Goal: Task Accomplishment & Management: Manage account settings

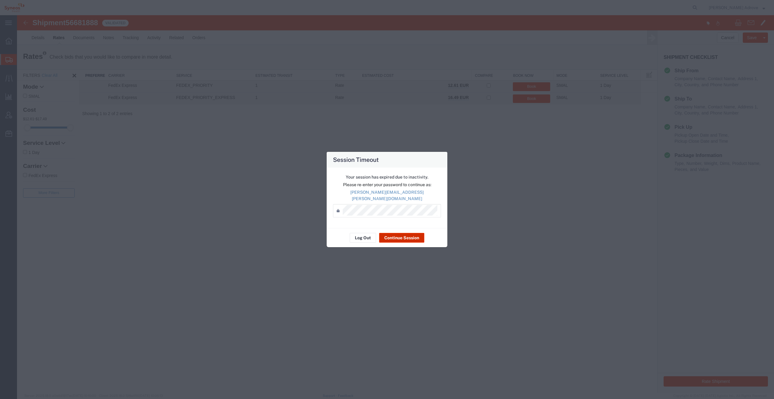
click at [404, 237] on button "Continue Session" at bounding box center [401, 238] width 45 height 10
click at [404, 237] on button "Continue Session" at bounding box center [401, 240] width 45 height 10
click at [406, 236] on button "Continue Session" at bounding box center [401, 240] width 45 height 10
click at [407, 236] on button "Continue Session" at bounding box center [401, 240] width 45 height 10
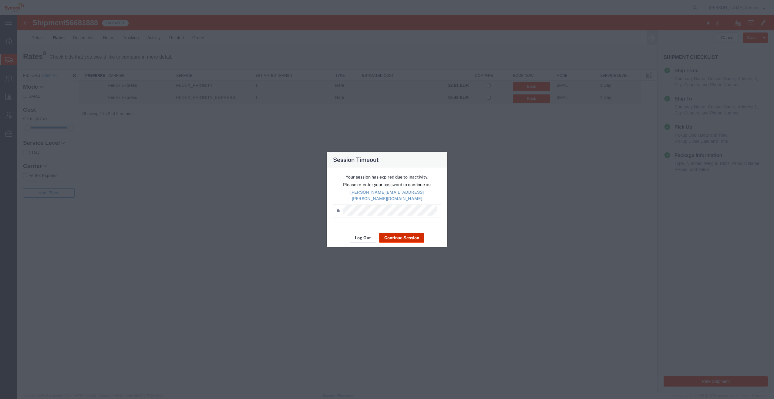
click at [400, 235] on button "Continue Session" at bounding box center [401, 238] width 45 height 10
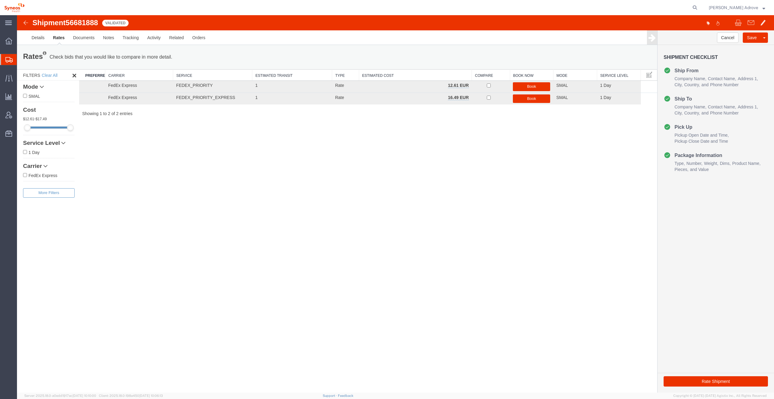
click at [27, 21] on img at bounding box center [25, 22] width 7 height 7
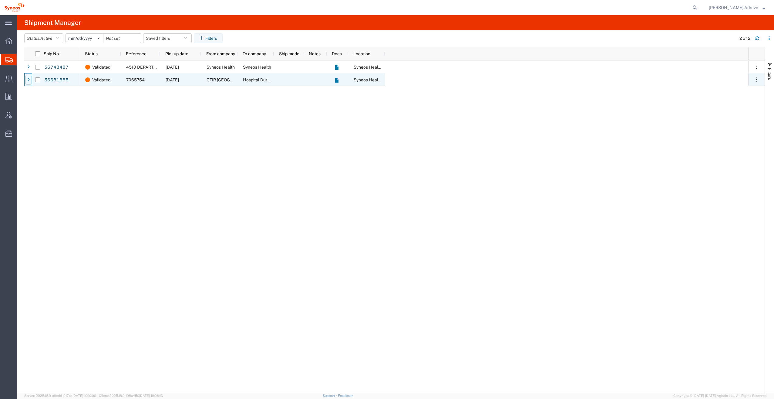
click at [29, 78] on icon at bounding box center [28, 80] width 2 height 4
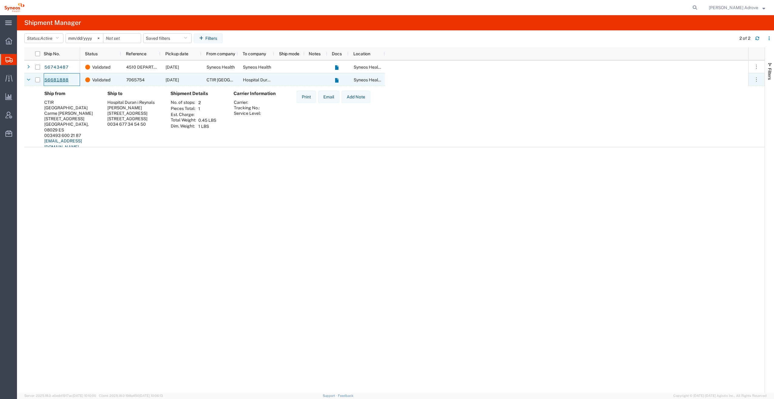
click at [57, 80] on link "56681888" at bounding box center [56, 80] width 25 height 10
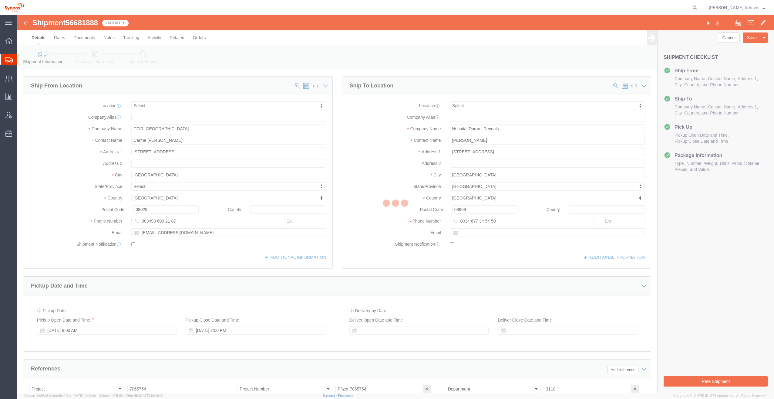
select select
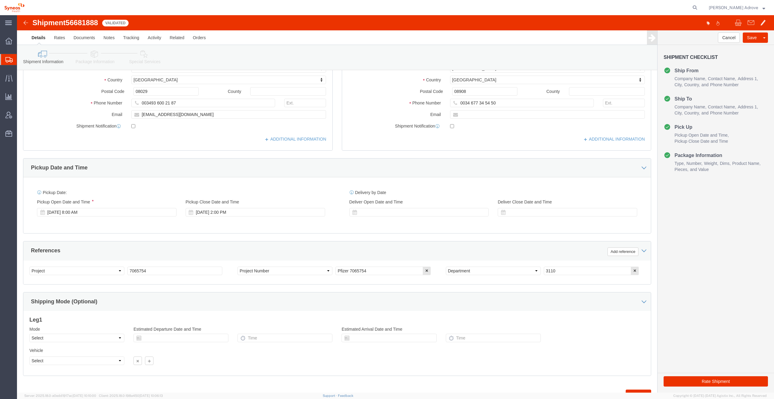
scroll to position [121, 0]
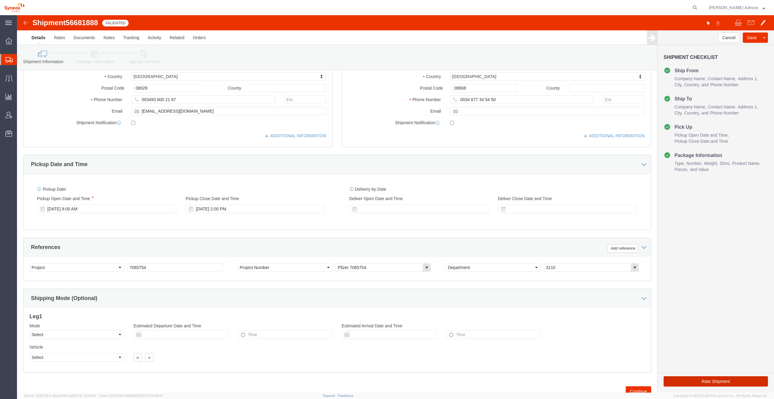
click button "Rate Shipment"
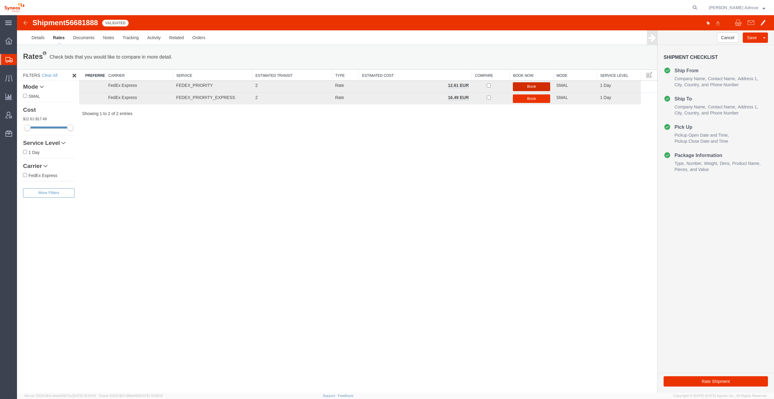
click at [537, 84] on button "Book" at bounding box center [531, 86] width 37 height 9
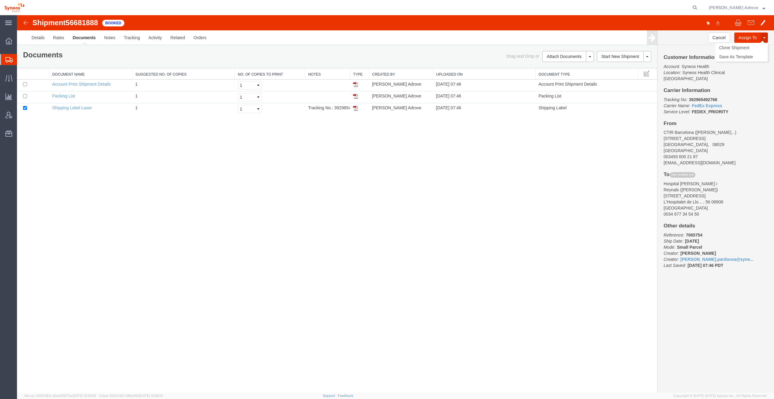
click at [762, 37] on button at bounding box center [764, 37] width 7 height 10
click at [592, 56] on button at bounding box center [590, 56] width 8 height 11
click at [568, 74] on link "Email Documents" at bounding box center [567, 75] width 53 height 9
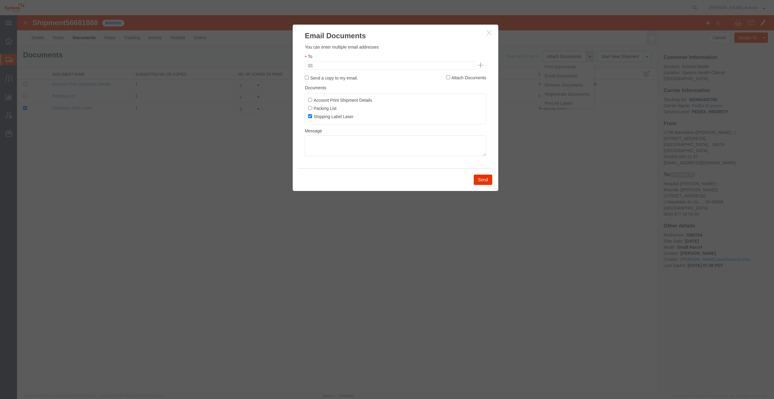
click at [318, 67] on input "text" at bounding box center [348, 65] width 71 height 8
type input "[PERSON_NAME].pardocea"
drag, startPoint x: 353, startPoint y: 66, endPoint x: 302, endPoint y: 65, distance: 51.0
paste input "[PERSON_NAME][EMAIL_ADDRESS][DOMAIN_NAME]"
type input "[PERSON_NAME][EMAIL_ADDRESS][DOMAIN_NAME]"
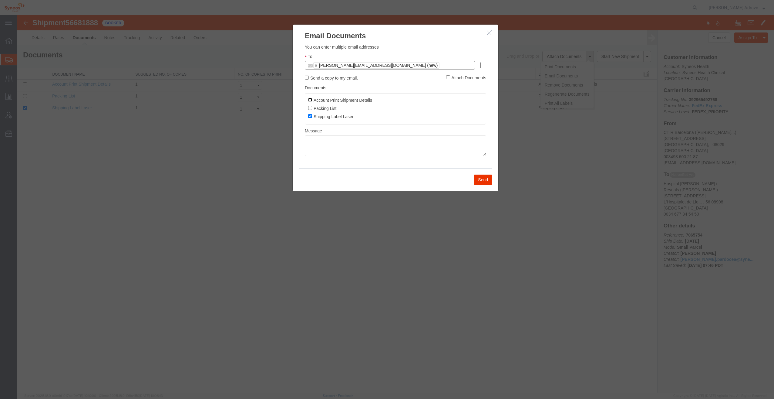
click at [309, 100] on input "Account Print Shipment Details" at bounding box center [310, 100] width 4 height 4
checkbox input "true"
click at [311, 106] on input "Packing List" at bounding box center [310, 108] width 4 height 4
checkbox input "true"
click at [322, 143] on textarea at bounding box center [395, 145] width 181 height 21
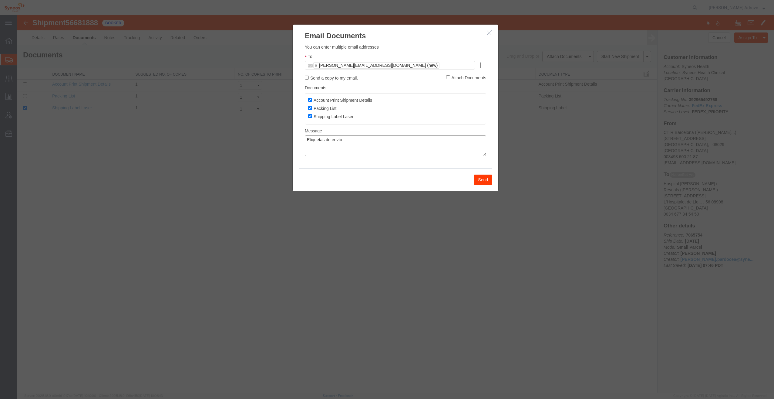
type textarea "Etiquetas de envío"
click at [484, 179] on button "Send" at bounding box center [483, 179] width 19 height 10
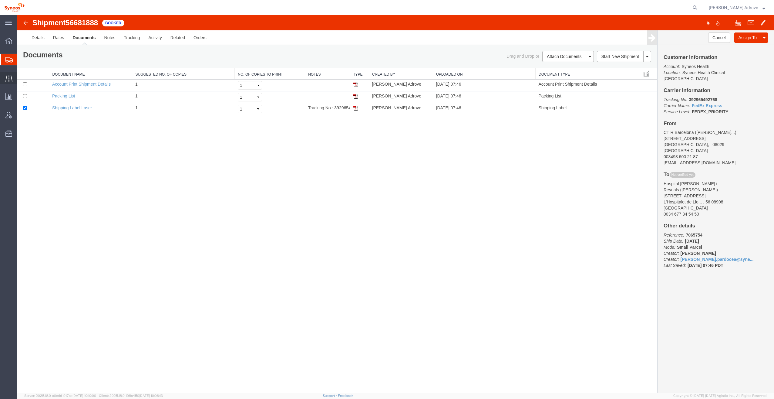
click at [21, 76] on span "Traffic" at bounding box center [19, 78] width 4 height 12
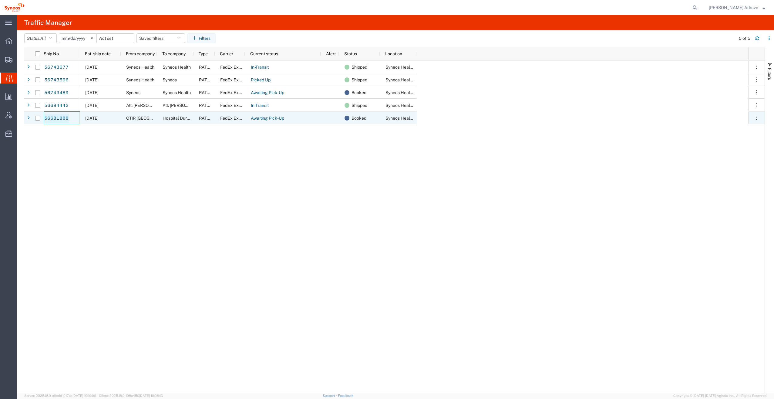
click at [55, 116] on link "56681888" at bounding box center [56, 118] width 25 height 10
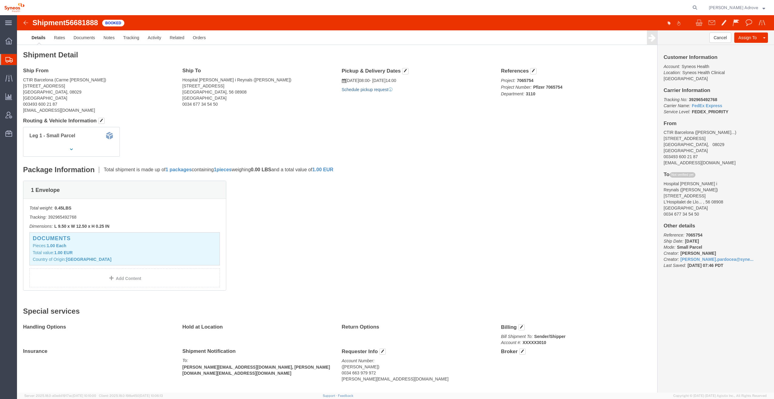
click p "Schedule pickup request"
click link "Schedule pickup request"
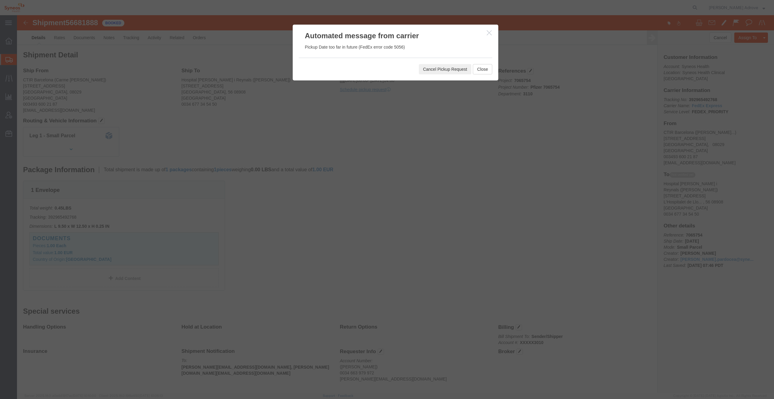
click button "Cancel Pickup Request"
click button "button"
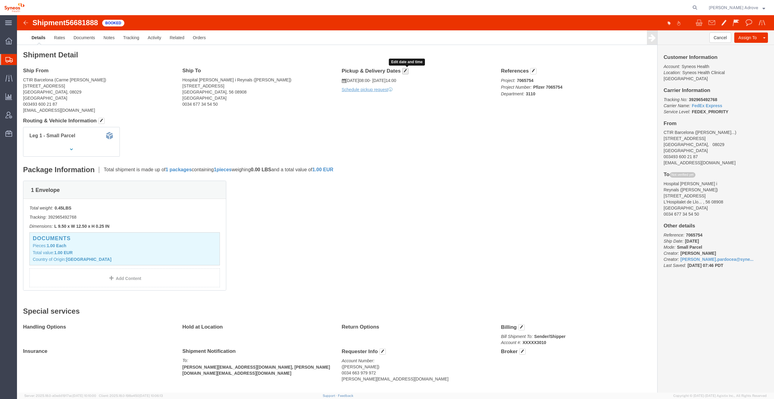
click span "button"
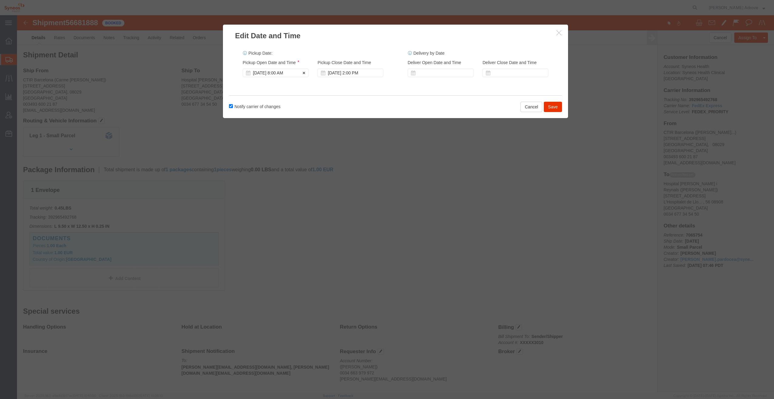
click div "[DATE] 8:00 AM"
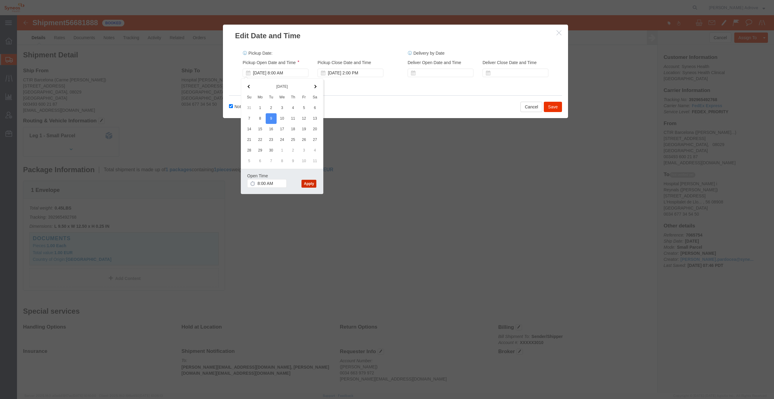
click button "Apply"
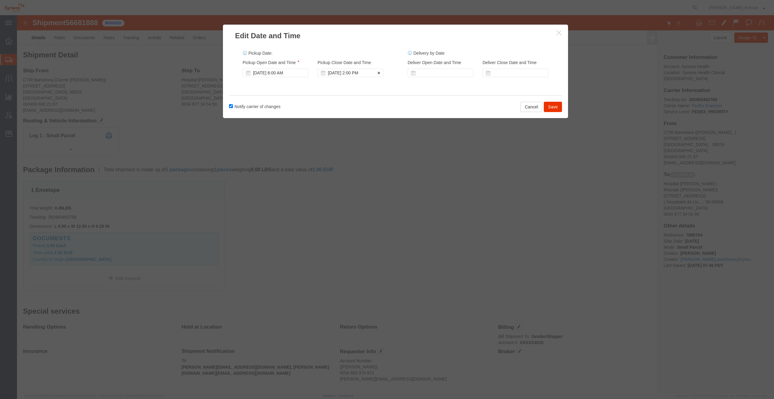
click div "[DATE] 2:00 PM"
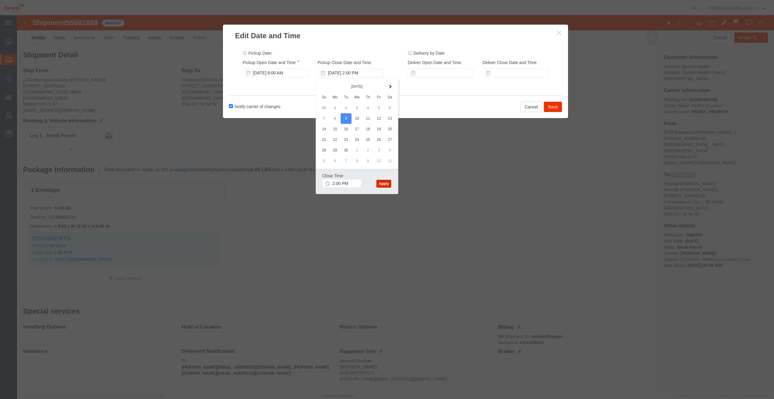
click button "Apply"
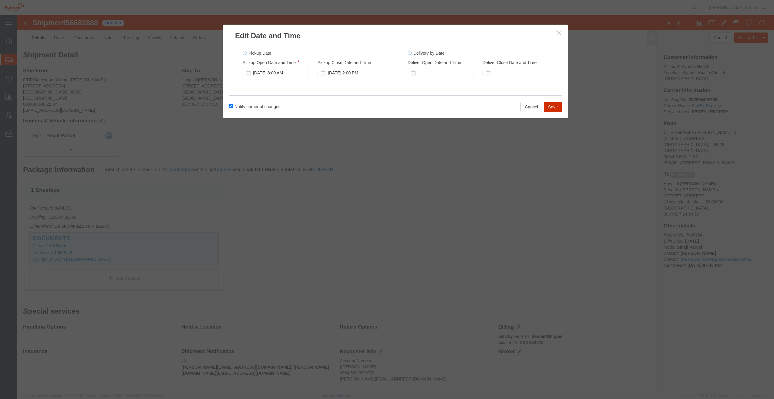
drag, startPoint x: 543, startPoint y: 91, endPoint x: 540, endPoint y: 91, distance: 3.4
click button "Save"
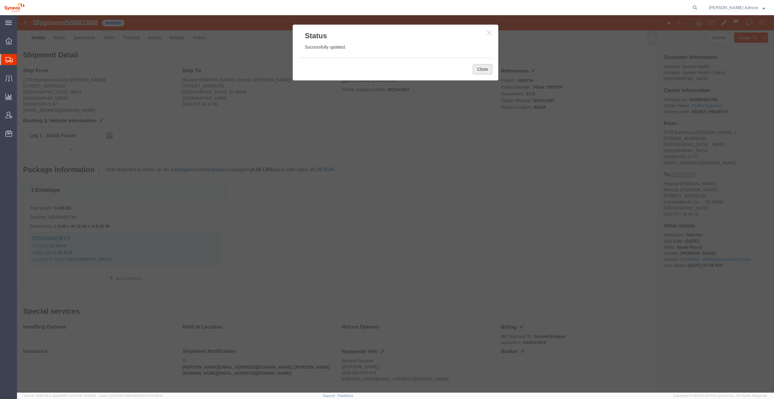
click button "Close"
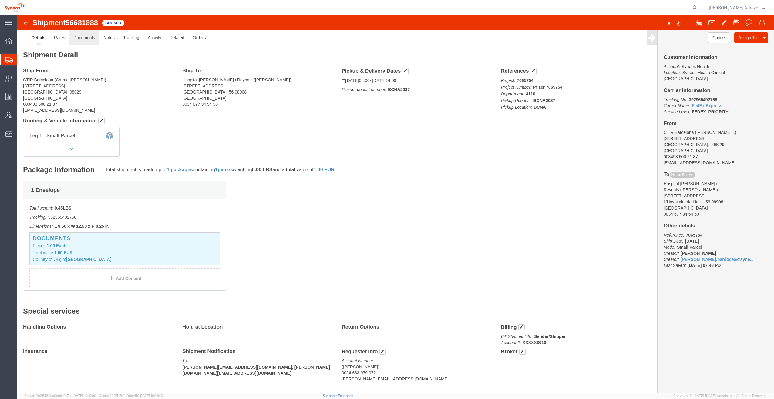
click link "Documents"
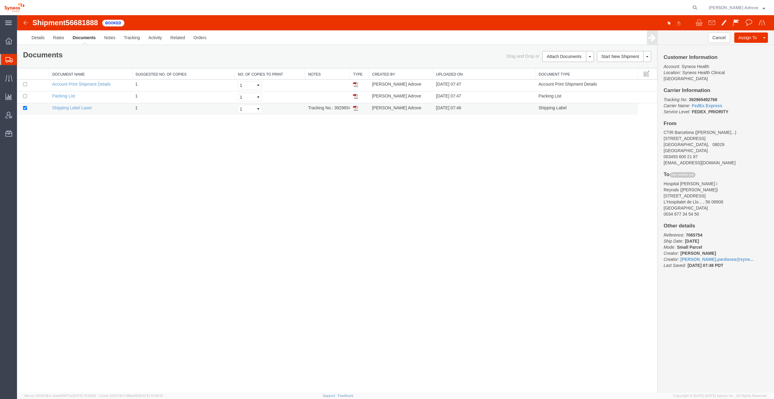
click at [355, 106] on img at bounding box center [355, 108] width 5 height 5
click at [589, 56] on span at bounding box center [590, 56] width 2 height 1
click at [577, 74] on link "Email Documents" at bounding box center [567, 75] width 53 height 9
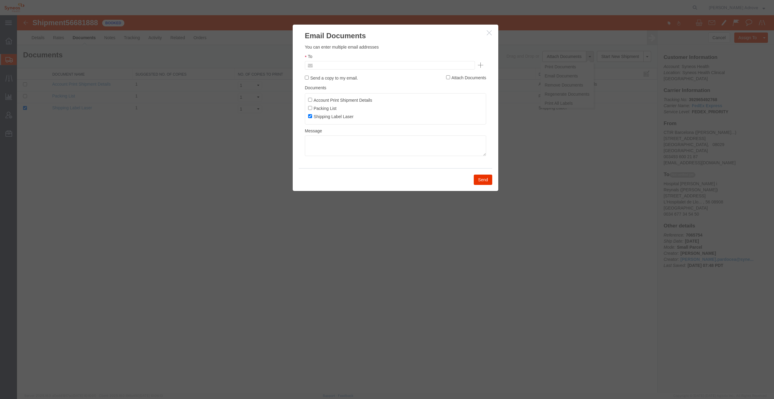
click at [362, 66] on input "text" at bounding box center [348, 65] width 71 height 8
type input "[PERSON_NAME][EMAIL_ADDRESS][PERSON_NAME][DOMAIN_NAME]"
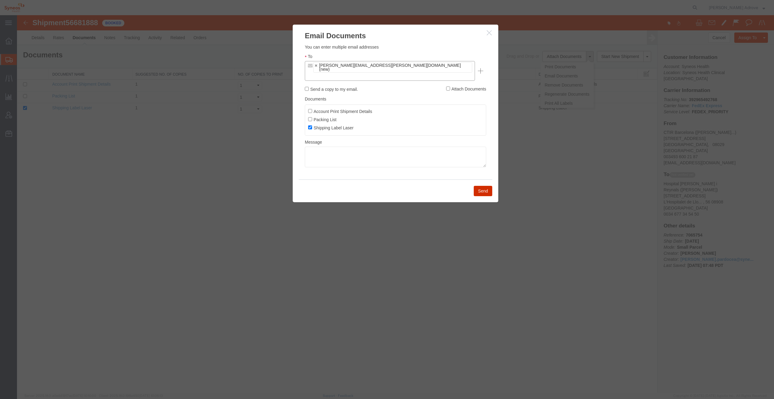
click at [485, 186] on button "Send" at bounding box center [483, 191] width 19 height 10
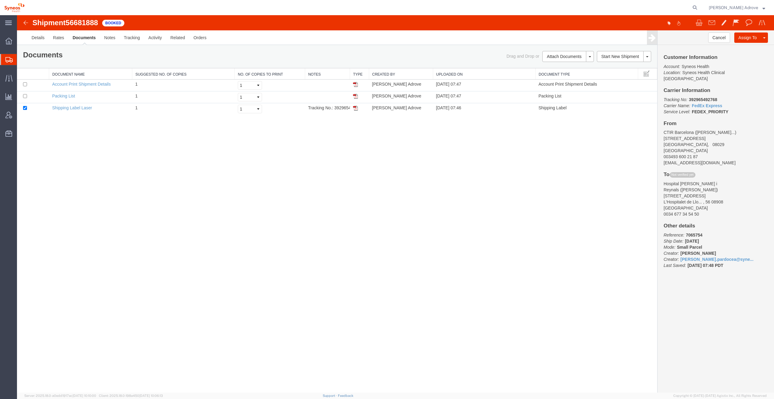
click at [71, 159] on div "Shipment 56681888 3 of 3 Booked Details Rates Documents Notes Tracking Activity…" at bounding box center [395, 203] width 757 height 377
